Goal: Information Seeking & Learning: Understand process/instructions

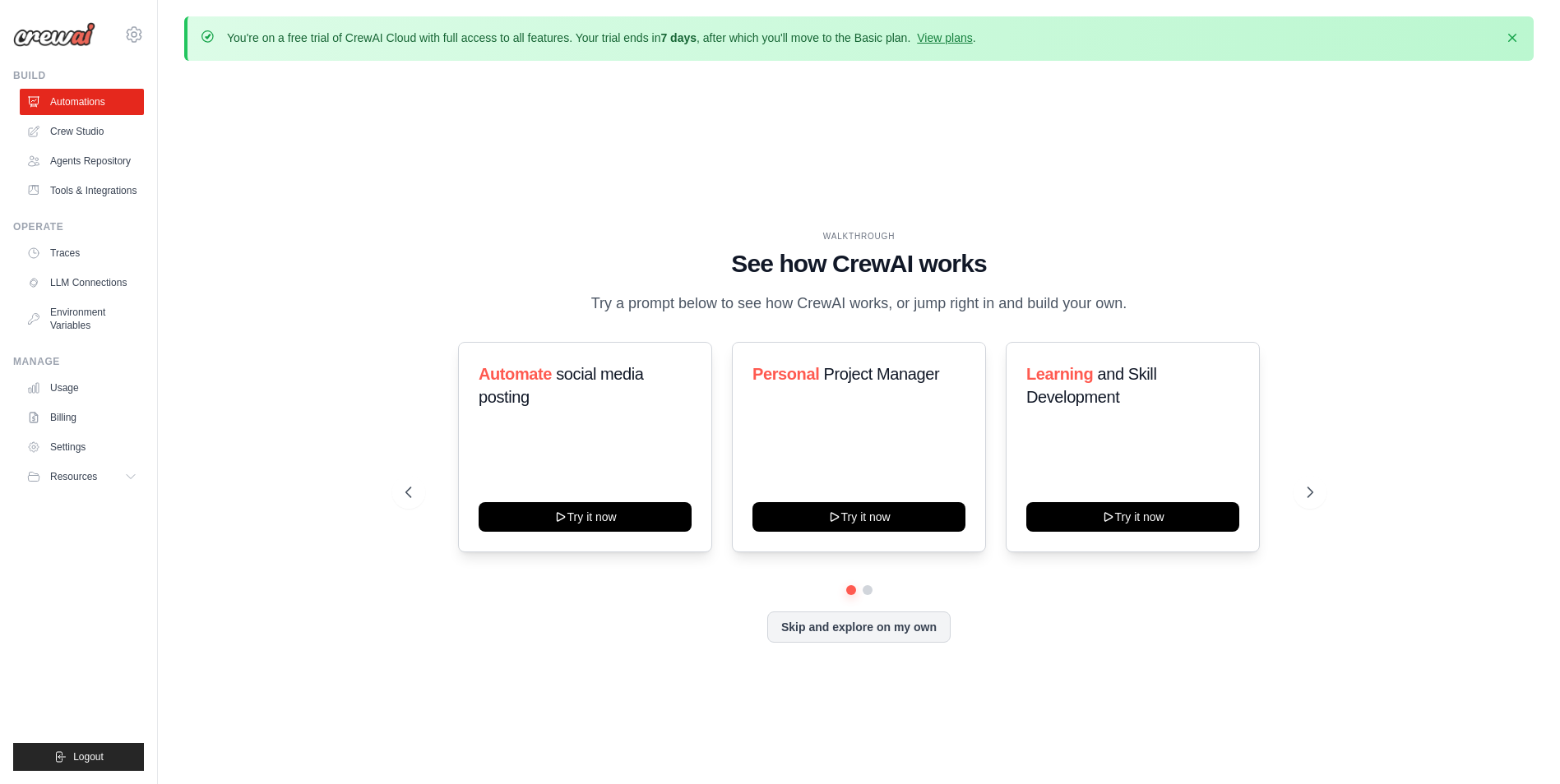
click at [1254, 159] on div "WALKTHROUGH See how [PERSON_NAME] works Try a prompt below to see how [PERSON_N…" at bounding box center [859, 449] width 1350 height 751
click at [468, 129] on div "WALKTHROUGH See how [PERSON_NAME] works Try a prompt below to see how [PERSON_N…" at bounding box center [859, 449] width 1350 height 751
